Goal: Navigation & Orientation: Find specific page/section

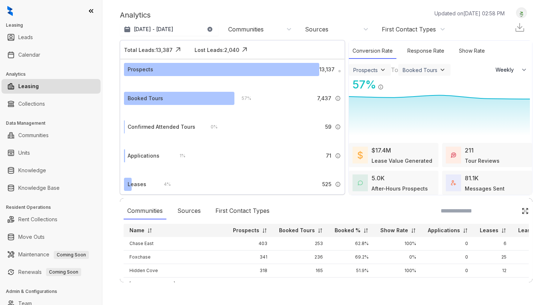
select select "******"
click at [35, 50] on link "Calendar" at bounding box center [29, 55] width 22 height 15
